Goal: Use online tool/utility: Utilize a website feature to perform a specific function

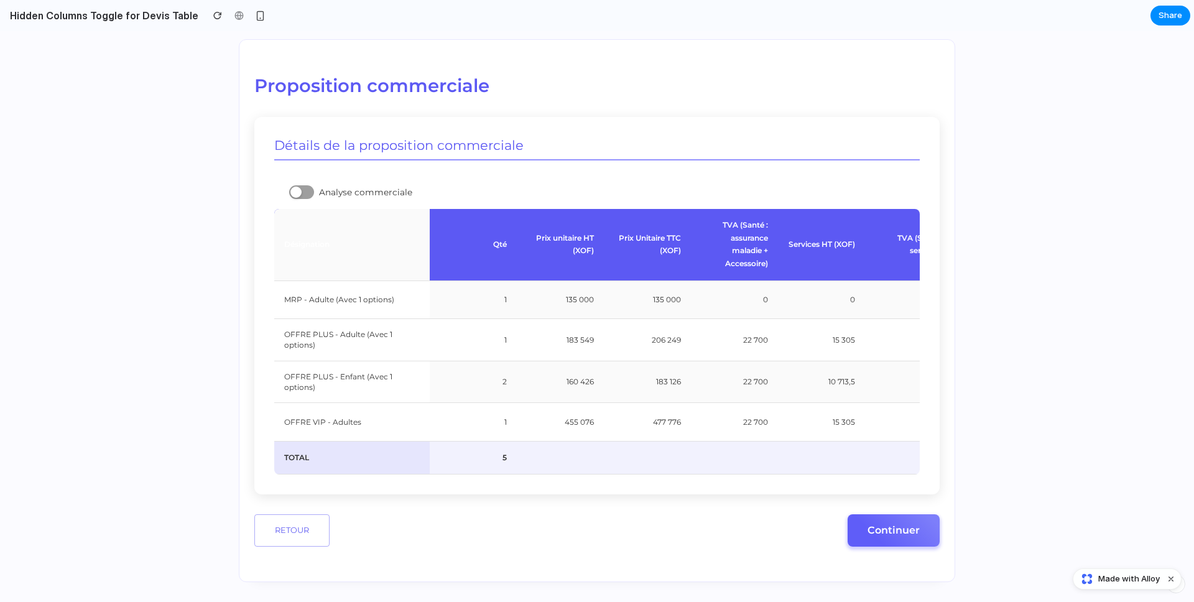
scroll to position [173, 0]
click at [297, 185] on div at bounding box center [301, 192] width 25 height 14
click at [302, 187] on div at bounding box center [307, 192] width 11 height 11
click at [295, 187] on div at bounding box center [295, 192] width 11 height 11
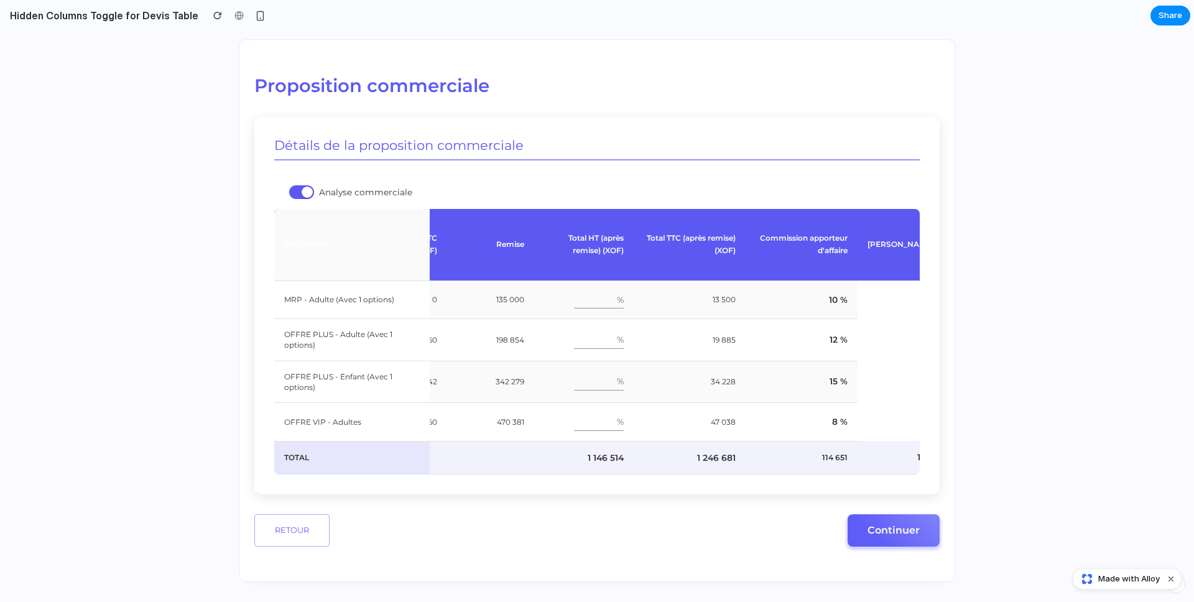
scroll to position [0, 614]
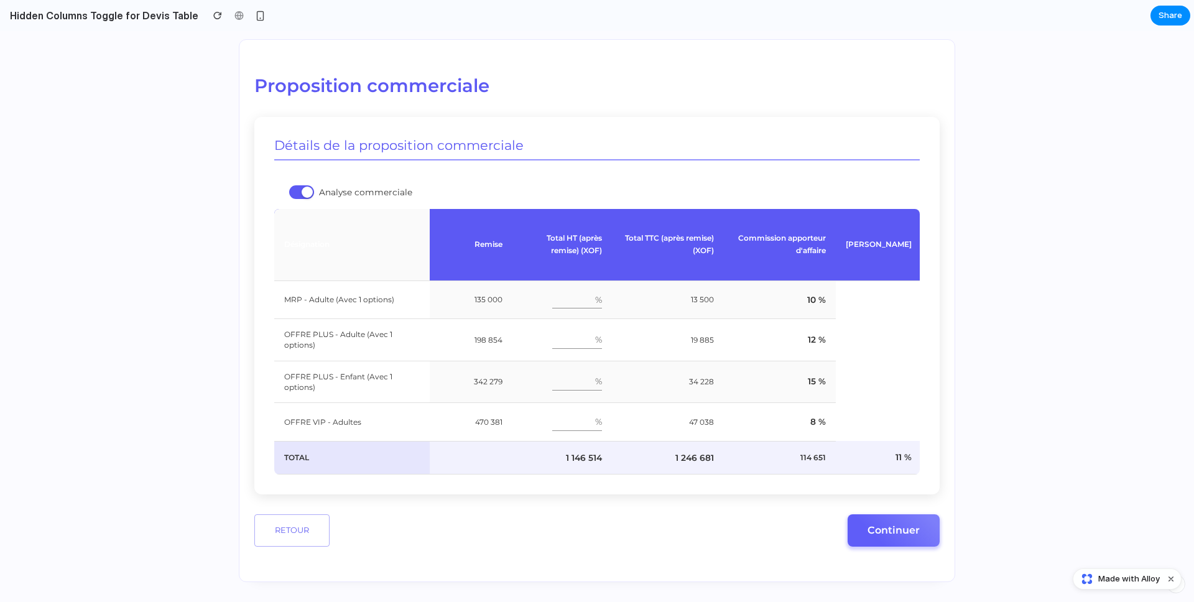
click at [302, 187] on div at bounding box center [307, 192] width 11 height 11
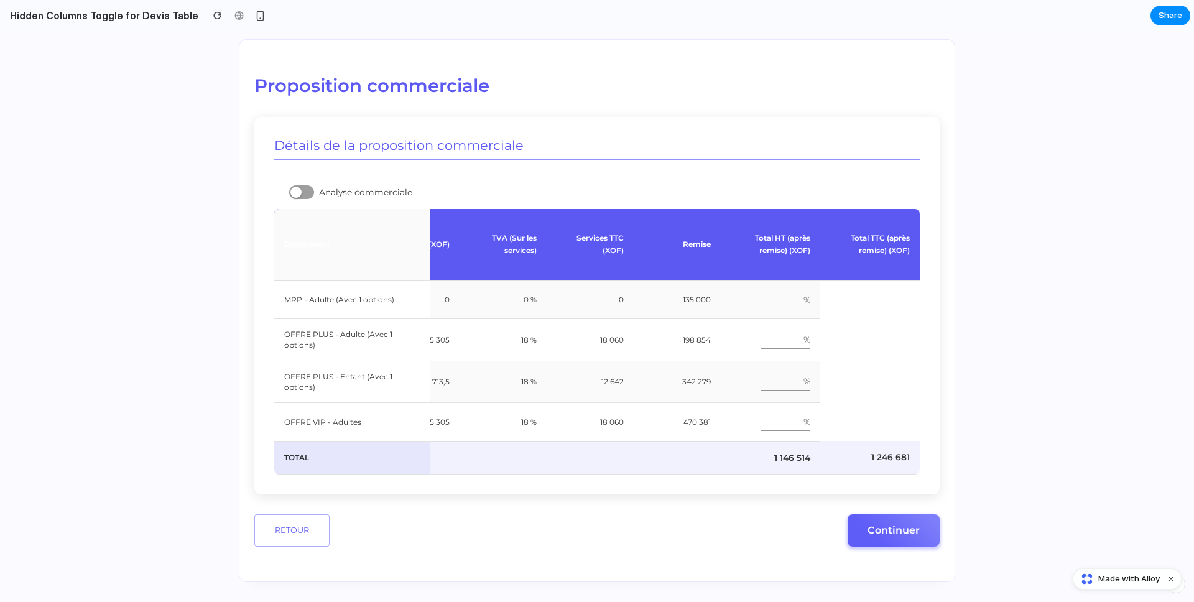
click at [302, 185] on div at bounding box center [301, 192] width 25 height 14
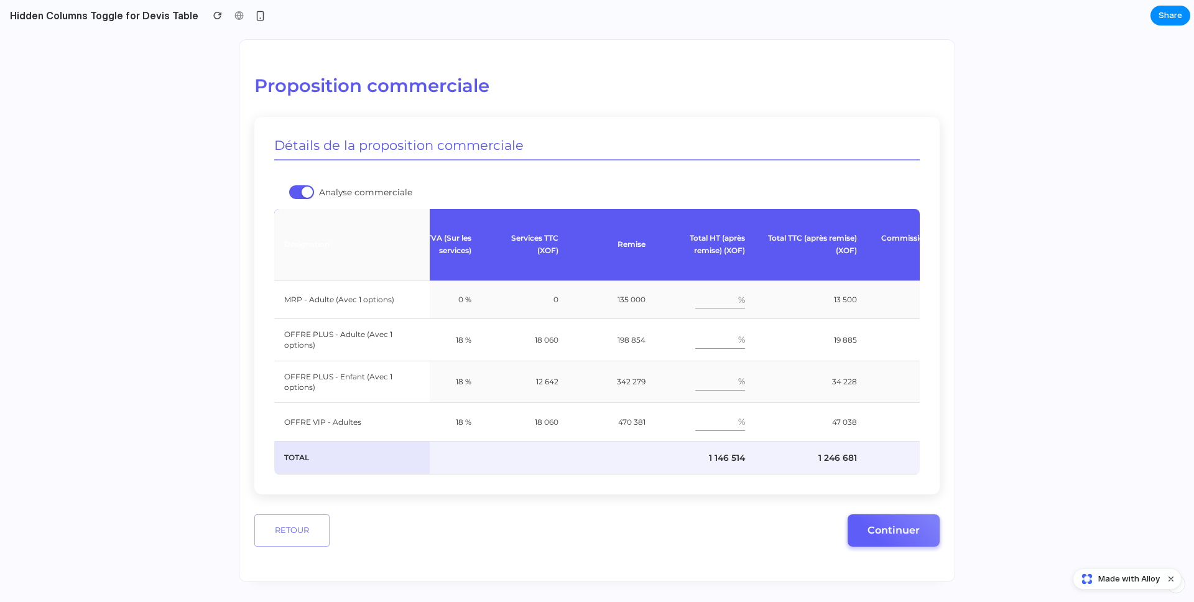
scroll to position [0, 614]
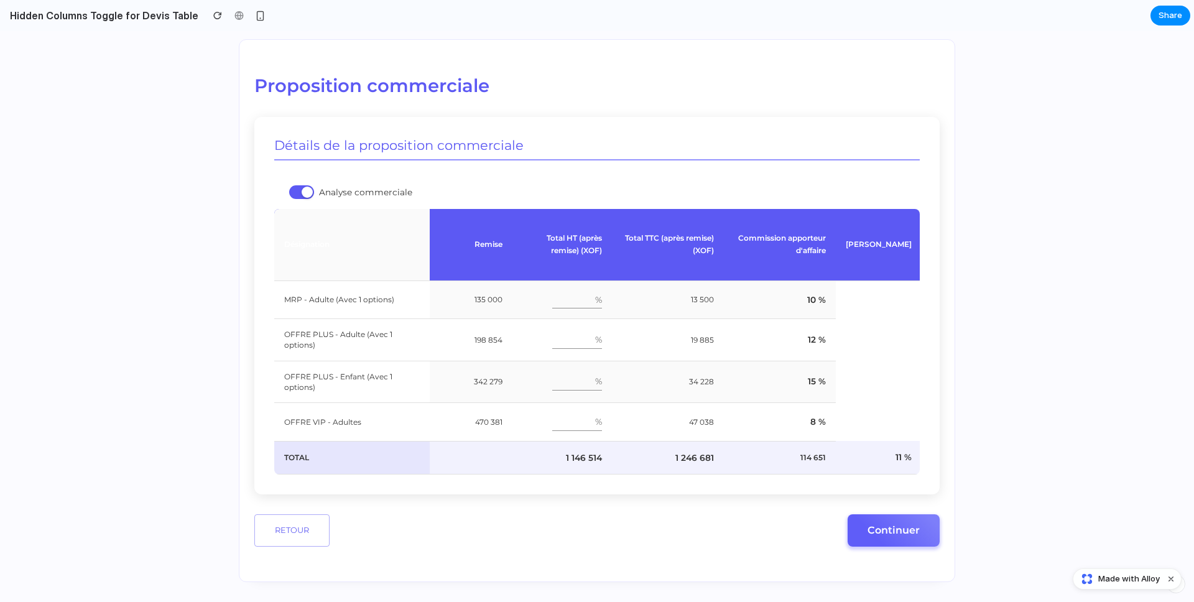
click at [297, 185] on div at bounding box center [301, 192] width 25 height 14
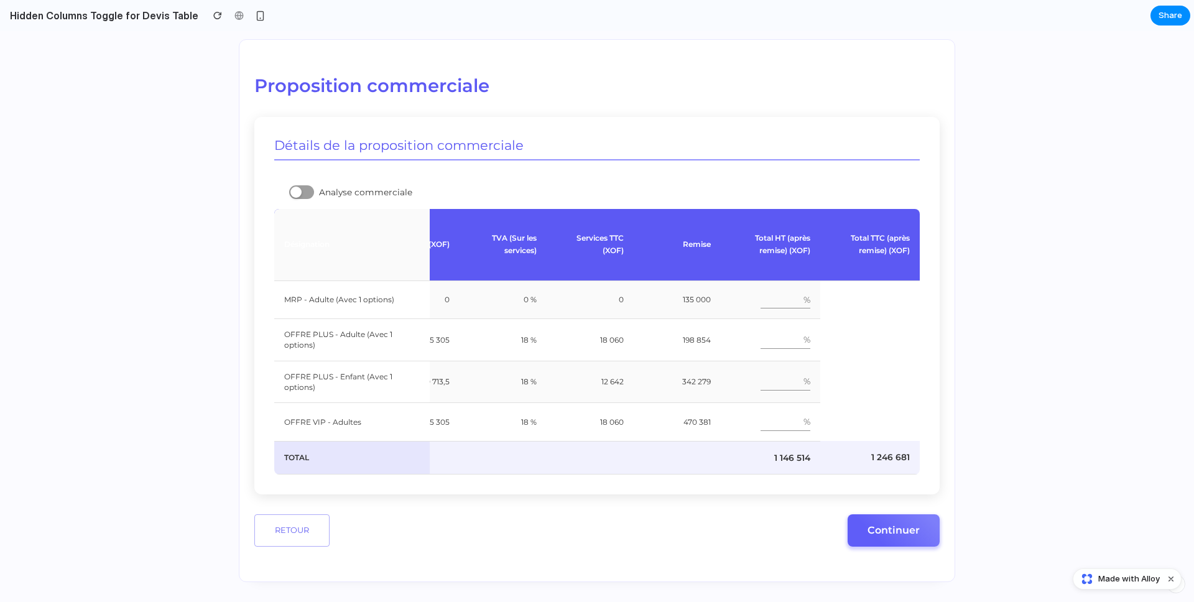
click at [297, 187] on div at bounding box center [295, 192] width 11 height 11
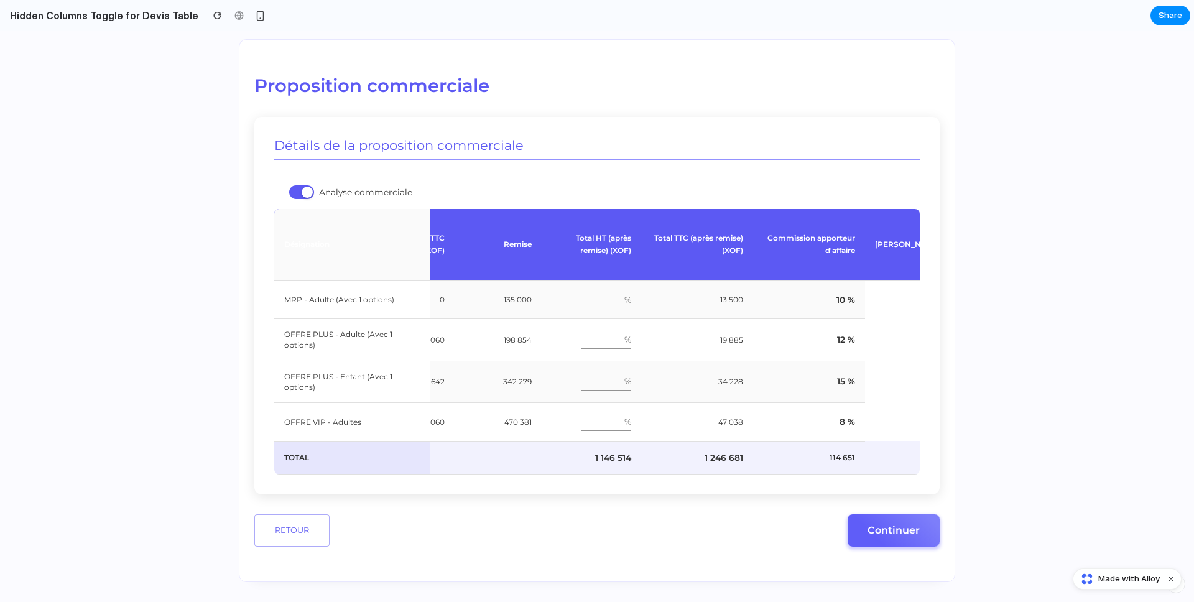
scroll to position [0, 614]
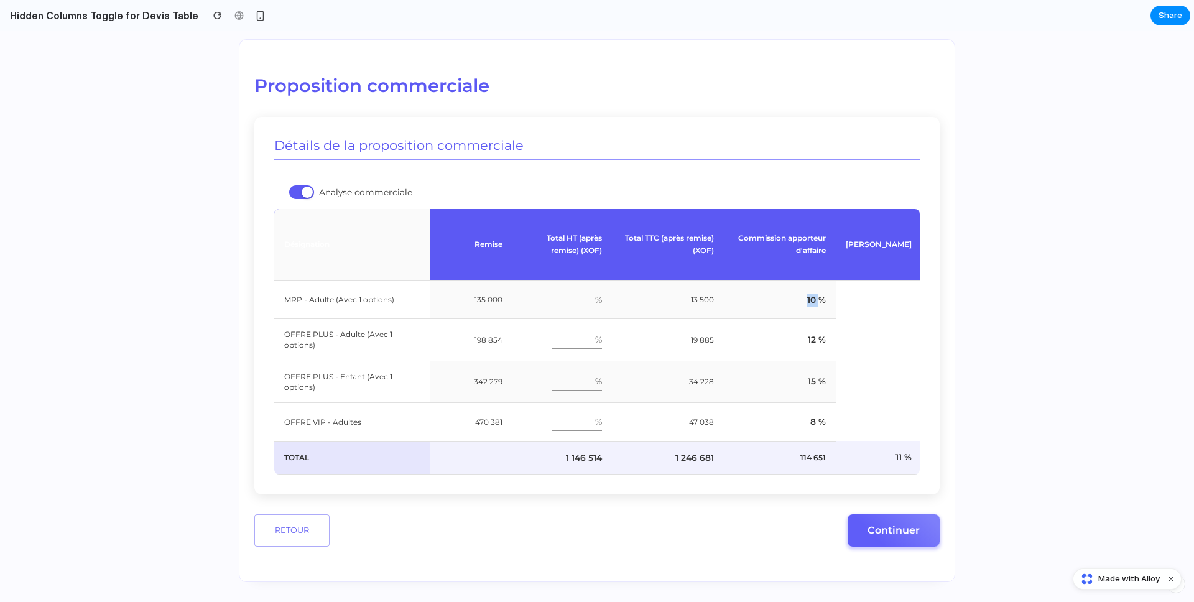
drag, startPoint x: 813, startPoint y: 274, endPoint x: 796, endPoint y: 278, distance: 17.2
click at [797, 280] on td "10 %" at bounding box center [780, 299] width 112 height 39
click at [746, 280] on td "10 %" at bounding box center [780, 299] width 112 height 39
click at [808, 280] on td "10 %" at bounding box center [780, 299] width 112 height 39
click at [302, 187] on div at bounding box center [307, 192] width 11 height 11
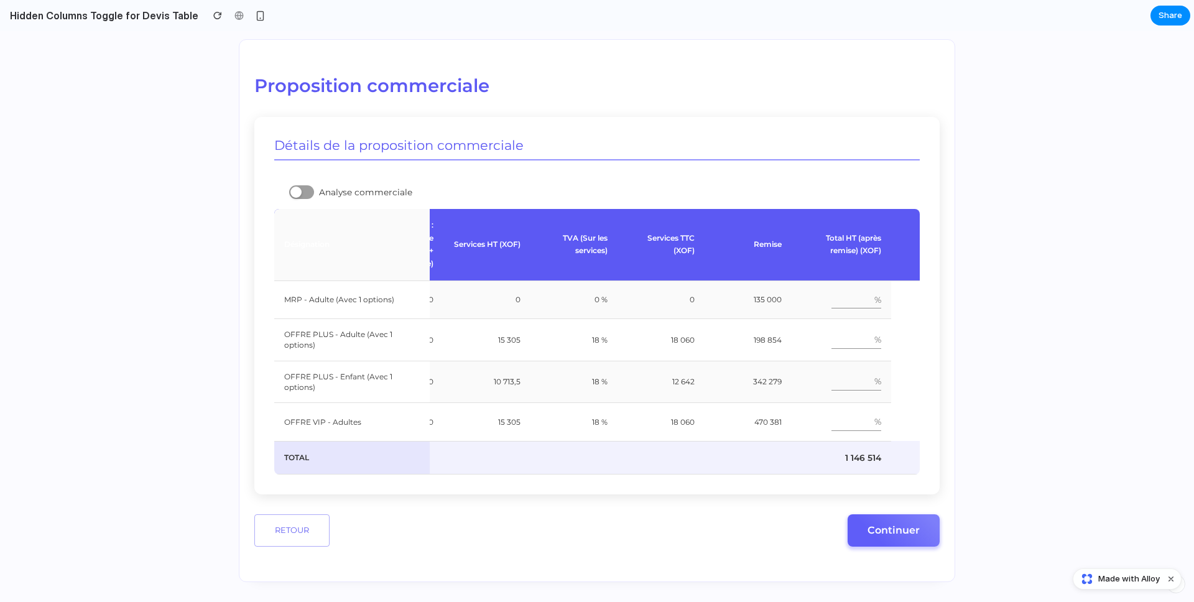
scroll to position [0, 415]
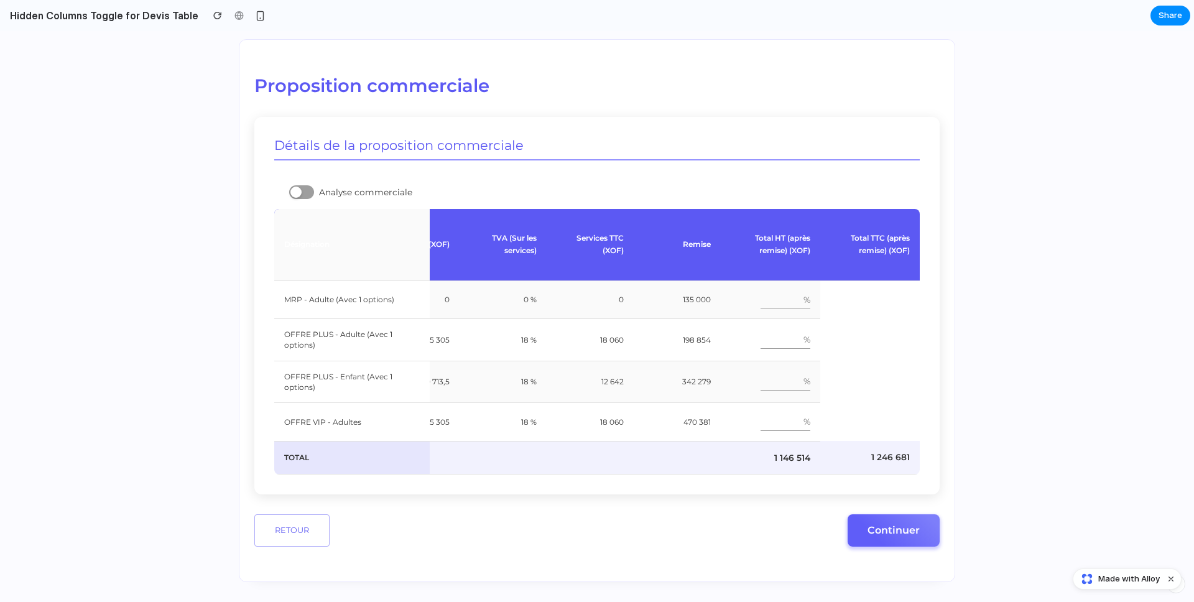
click at [305, 185] on div at bounding box center [301, 192] width 25 height 14
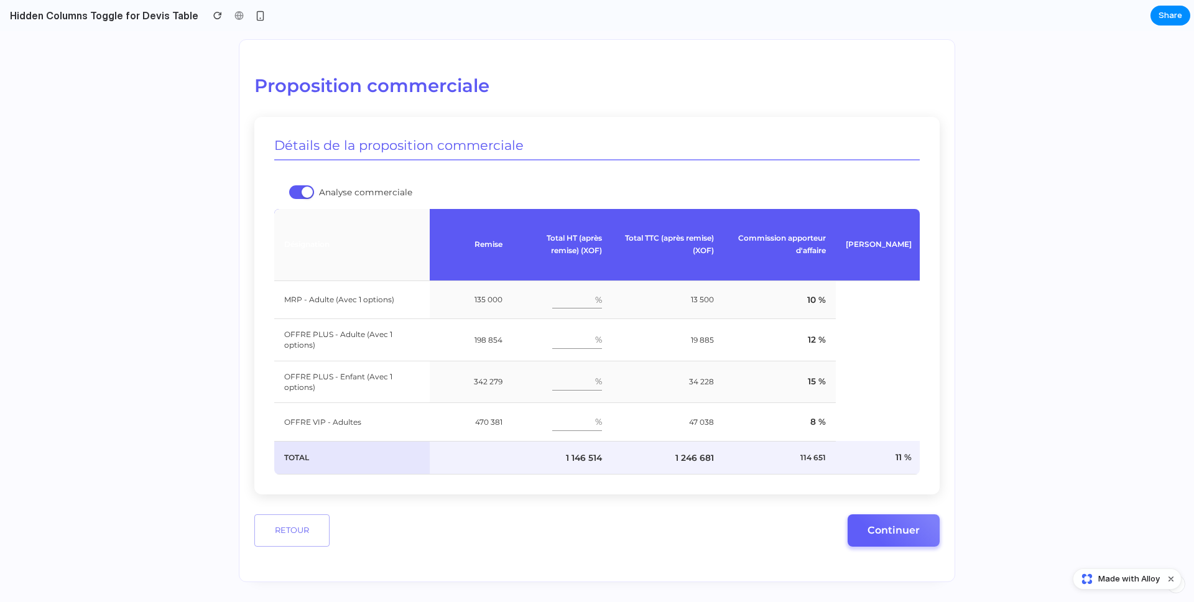
scroll to position [0, 614]
click at [302, 187] on div at bounding box center [307, 192] width 11 height 11
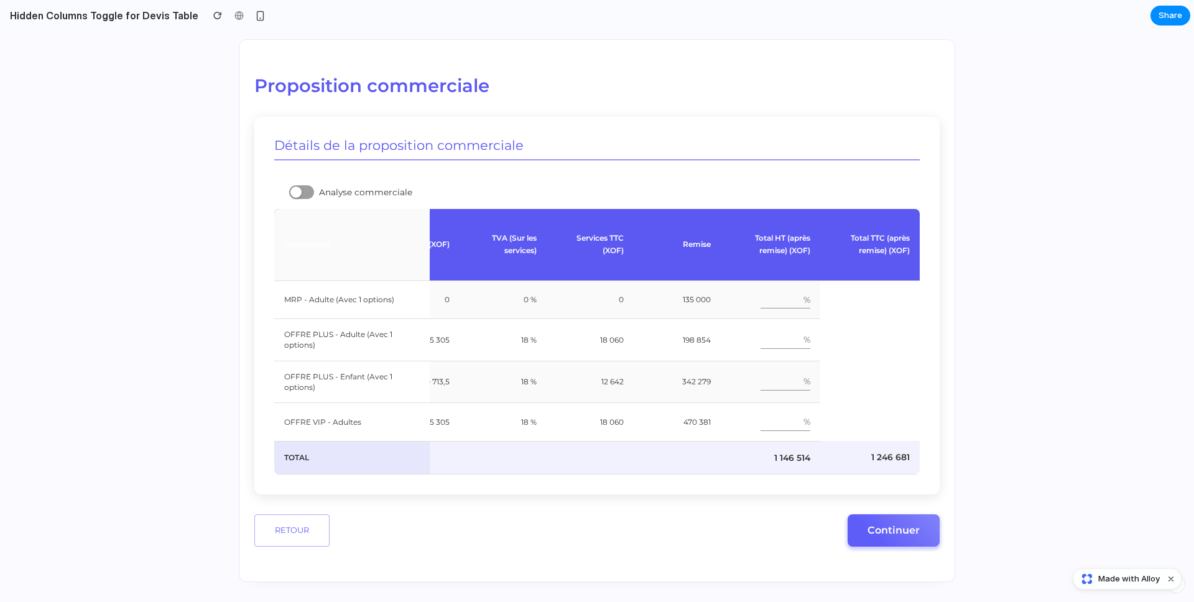
scroll to position [0, 415]
click at [298, 185] on div at bounding box center [301, 192] width 25 height 14
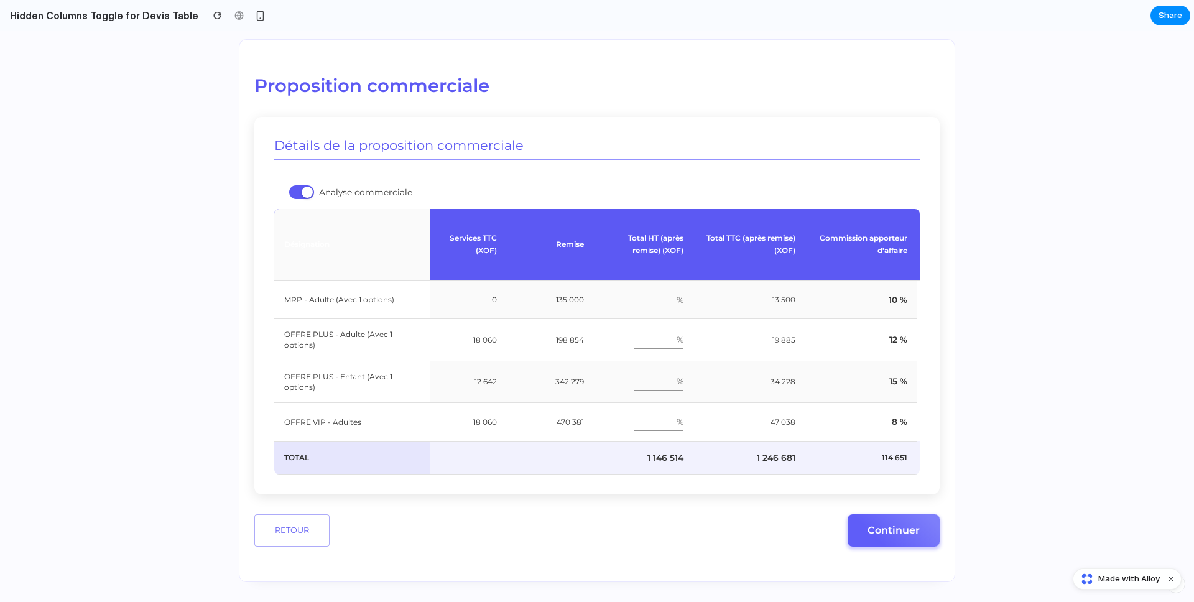
scroll to position [0, 614]
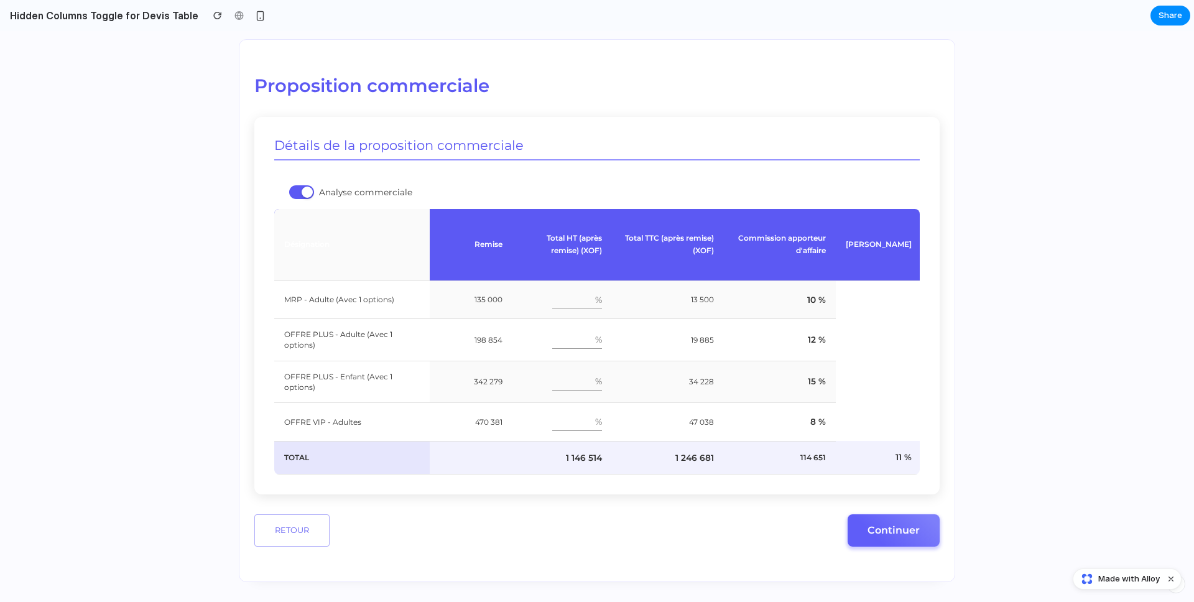
click at [558, 291] on input "number" at bounding box center [571, 300] width 38 height 18
click at [293, 185] on div at bounding box center [301, 192] width 25 height 14
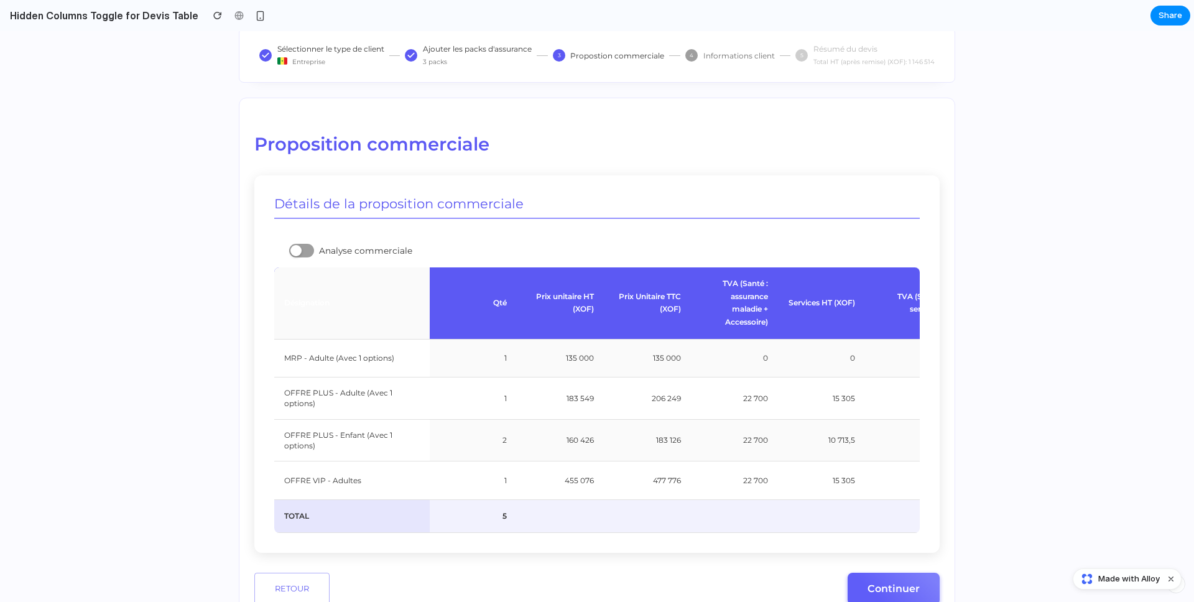
scroll to position [106, 0]
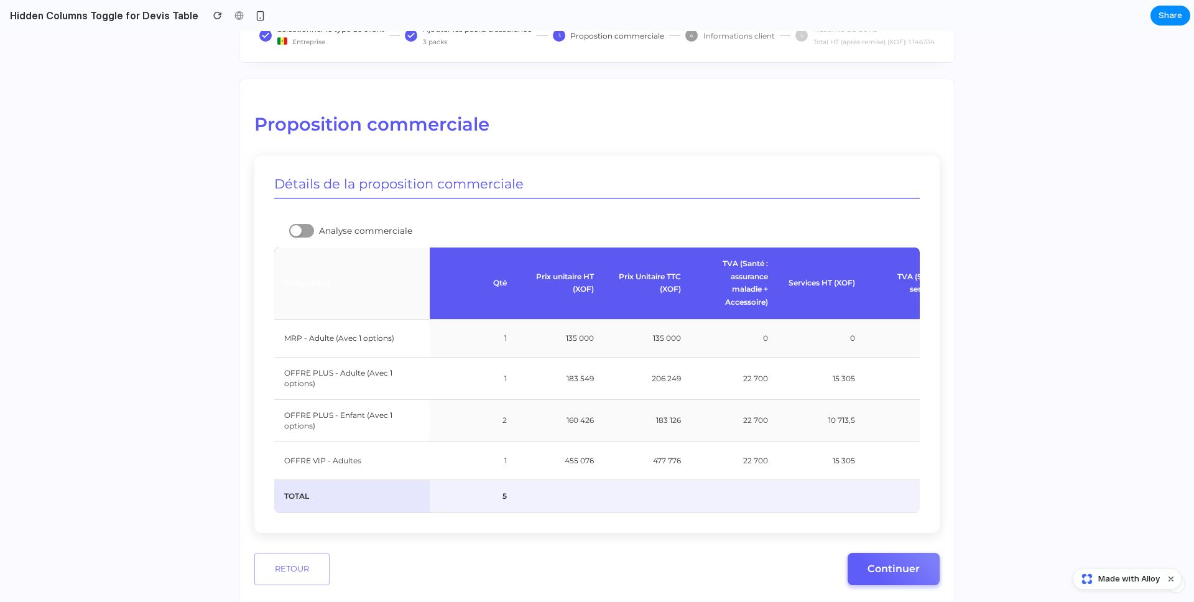
click at [302, 229] on div at bounding box center [301, 231] width 25 height 14
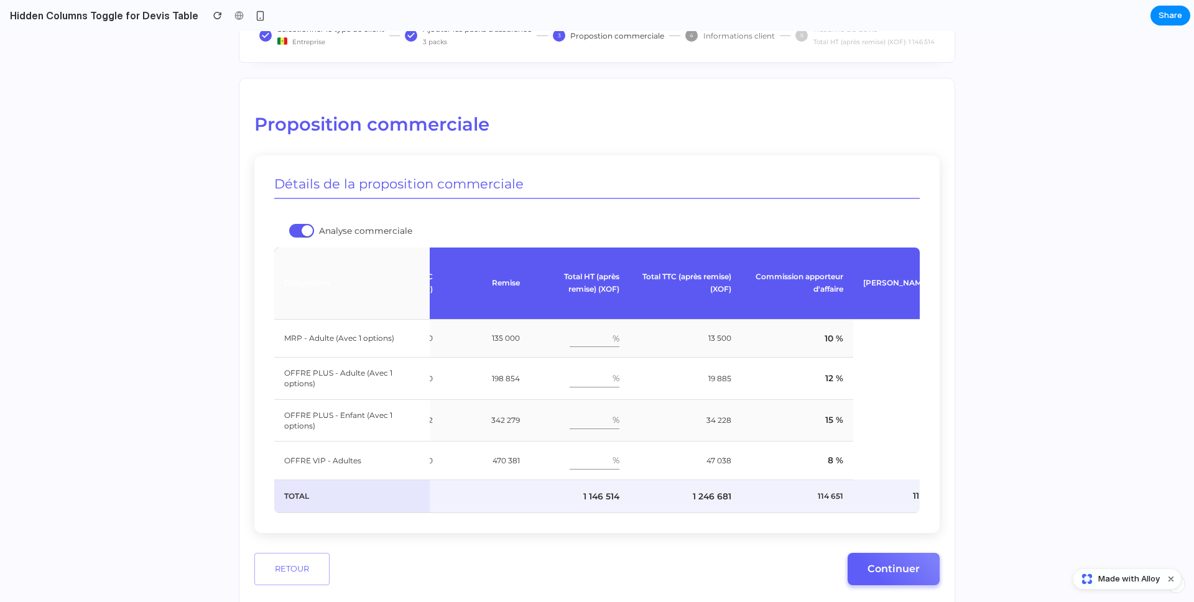
scroll to position [0, 614]
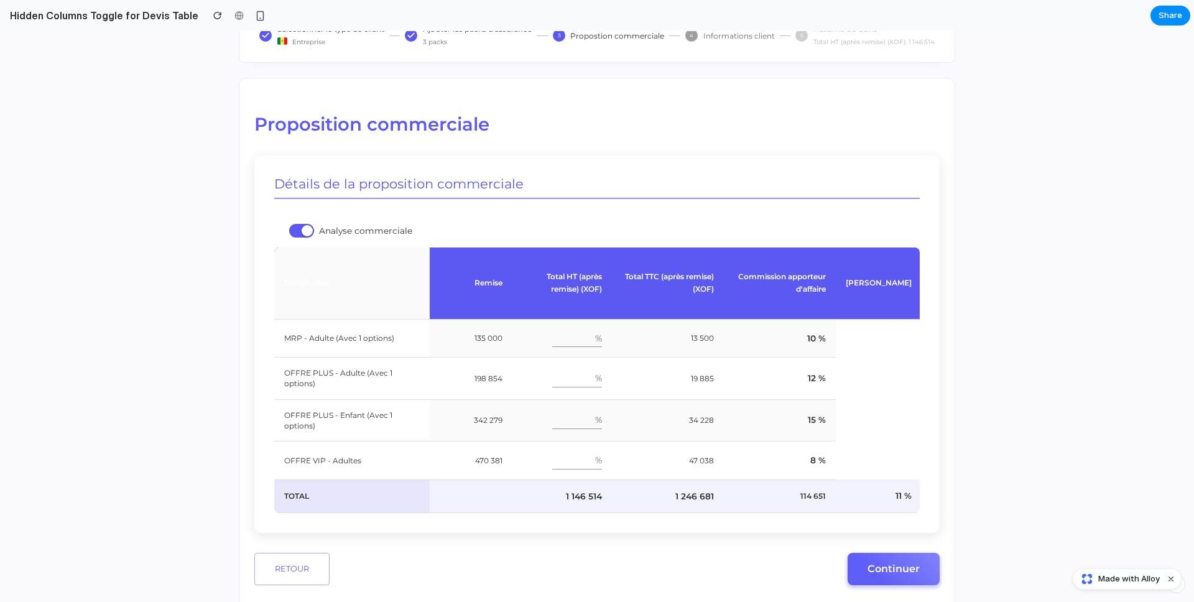
click at [294, 230] on div at bounding box center [301, 231] width 25 height 14
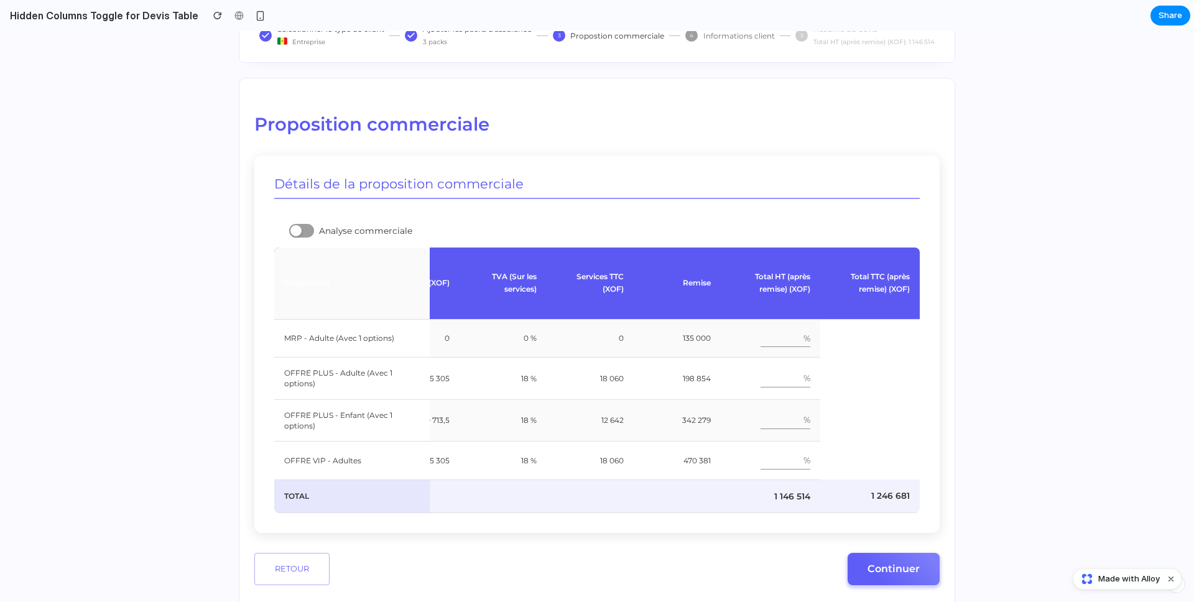
click at [294, 230] on div at bounding box center [295, 230] width 11 height 11
click at [294, 230] on div at bounding box center [301, 231] width 25 height 14
drag, startPoint x: 445, startPoint y: 509, endPoint x: 441, endPoint y: 515, distance: 6.4
click at [443, 511] on tr "TOTAL 5 1 146 514 1 246 681" at bounding box center [394, 496] width 1051 height 34
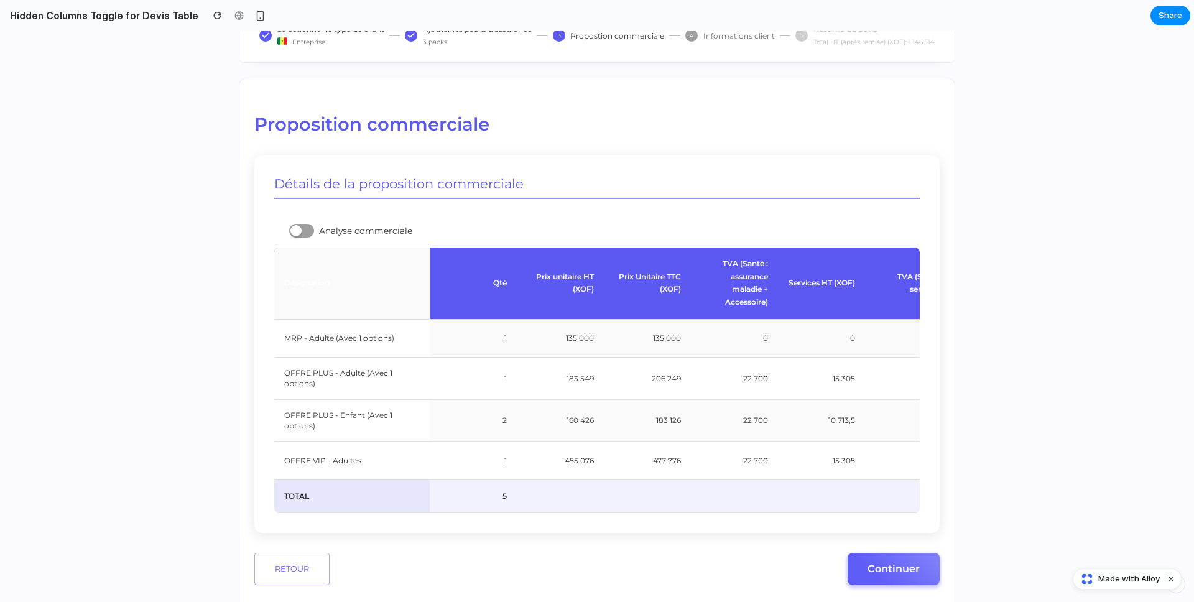
click at [292, 229] on div at bounding box center [295, 230] width 11 height 11
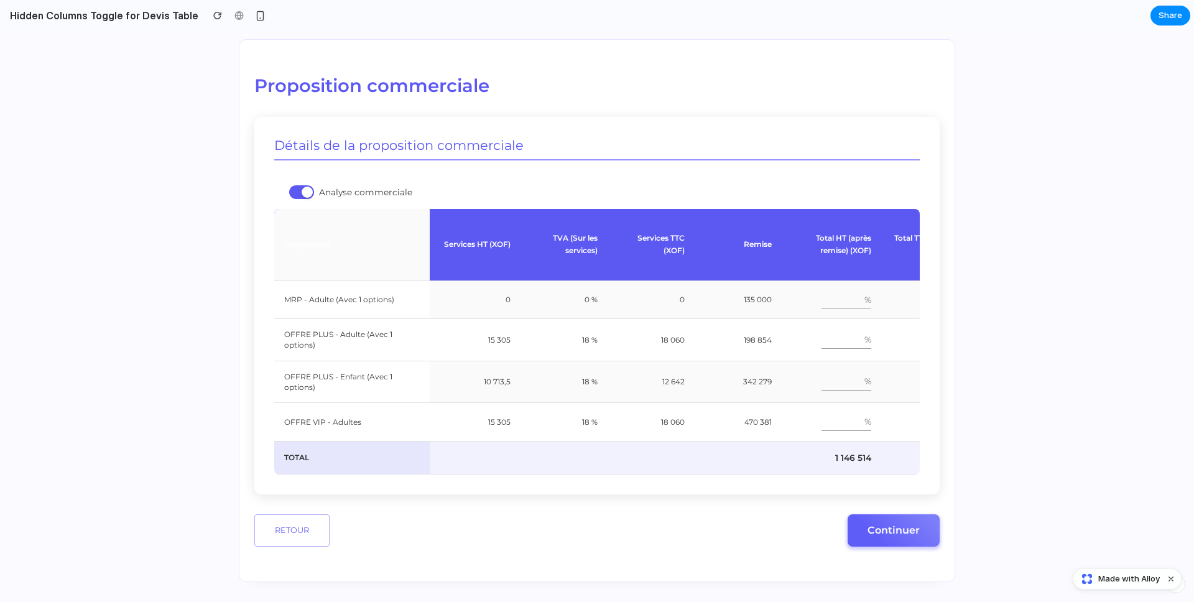
scroll to position [0, 614]
